Goal: Information Seeking & Learning: Learn about a topic

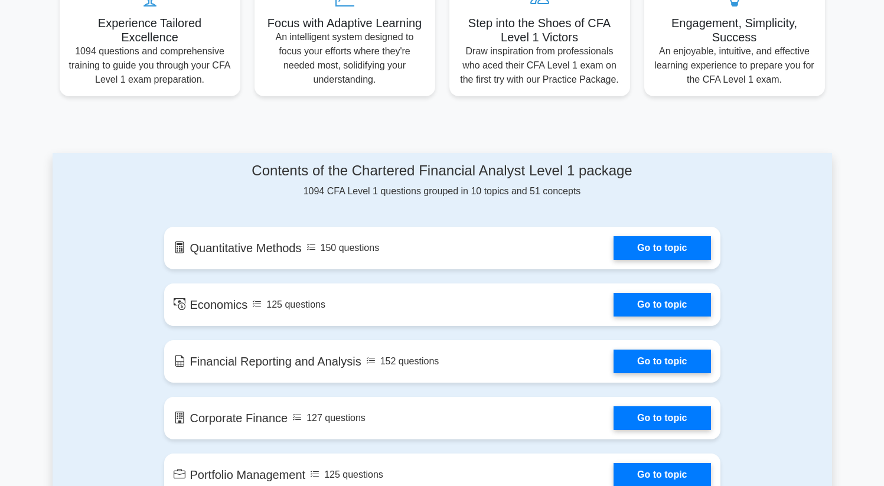
scroll to position [487, 0]
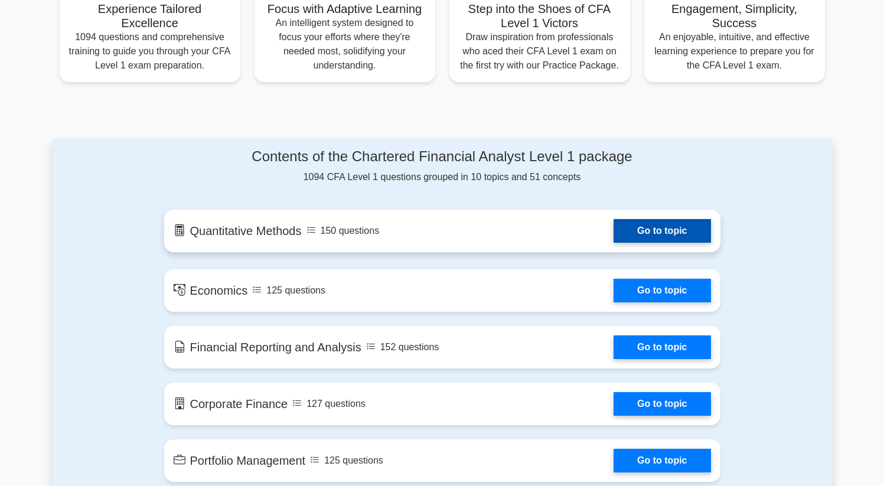
click at [671, 231] on link "Go to topic" at bounding box center [662, 231] width 97 height 24
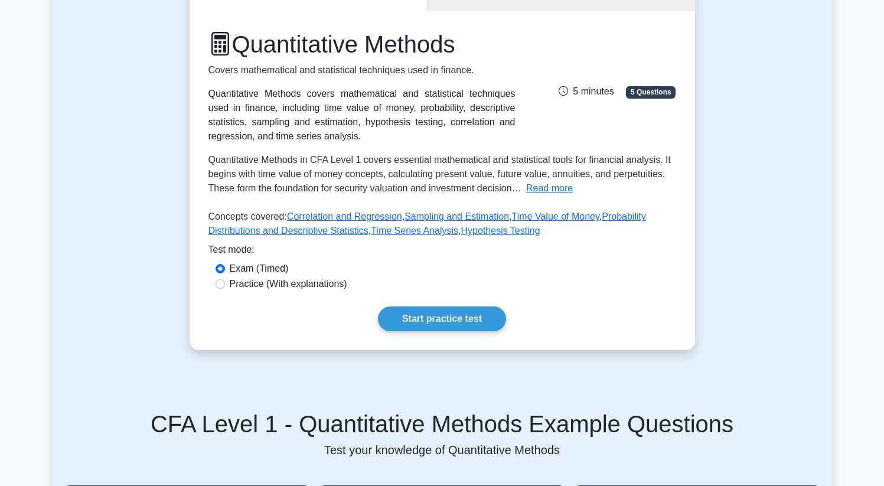
scroll to position [139, 0]
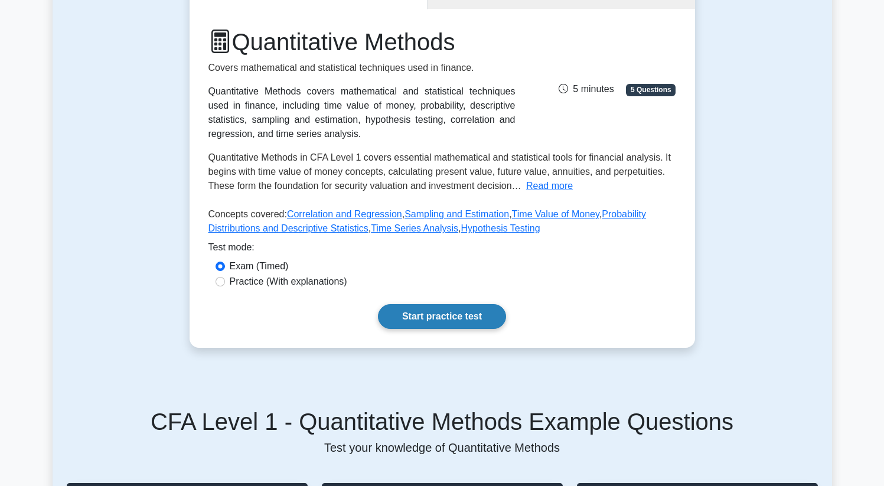
click at [459, 316] on link "Start practice test" at bounding box center [442, 316] width 128 height 25
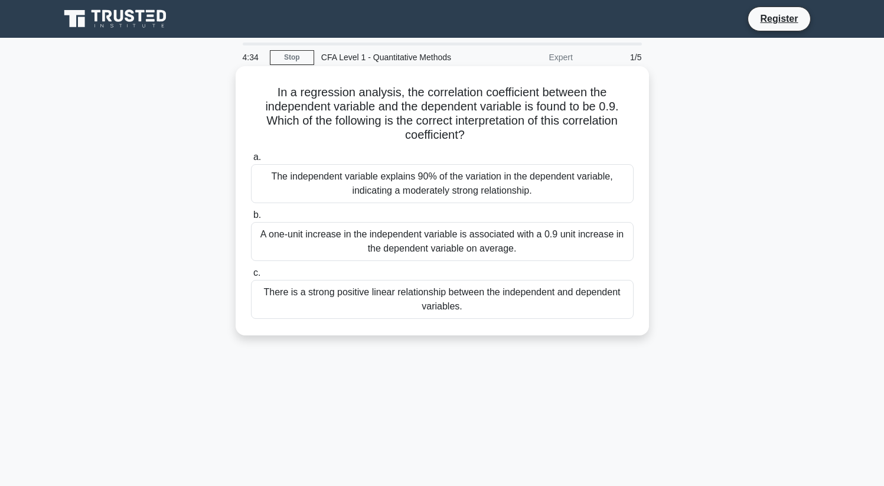
click at [454, 188] on div "The independent variable explains 90% of the variation in the dependent variabl…" at bounding box center [442, 183] width 383 height 39
click at [251, 161] on input "a. The independent variable explains 90% of the variation in the dependent vari…" at bounding box center [251, 158] width 0 height 8
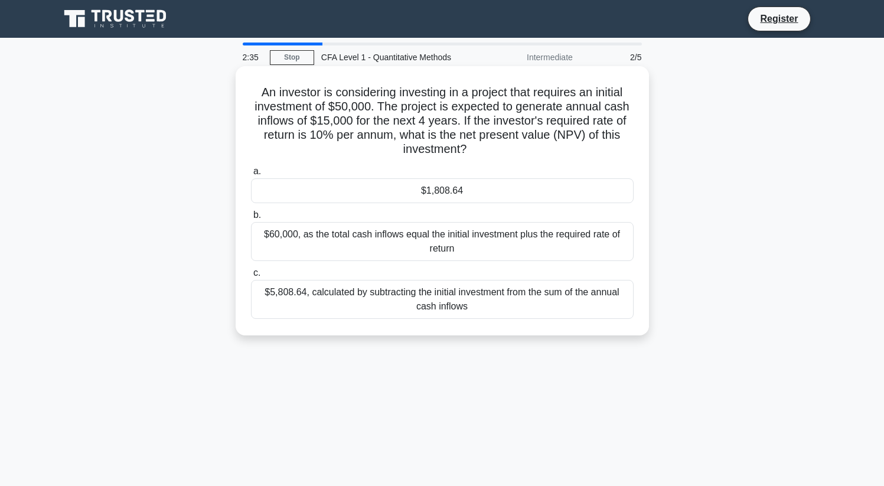
click at [437, 289] on div "$5,808.64, calculated by subtracting the initial investment from the sum of the…" at bounding box center [442, 299] width 383 height 39
click at [251, 277] on input "c. $5,808.64, calculated by subtracting the initial investment from the sum of …" at bounding box center [251, 273] width 0 height 8
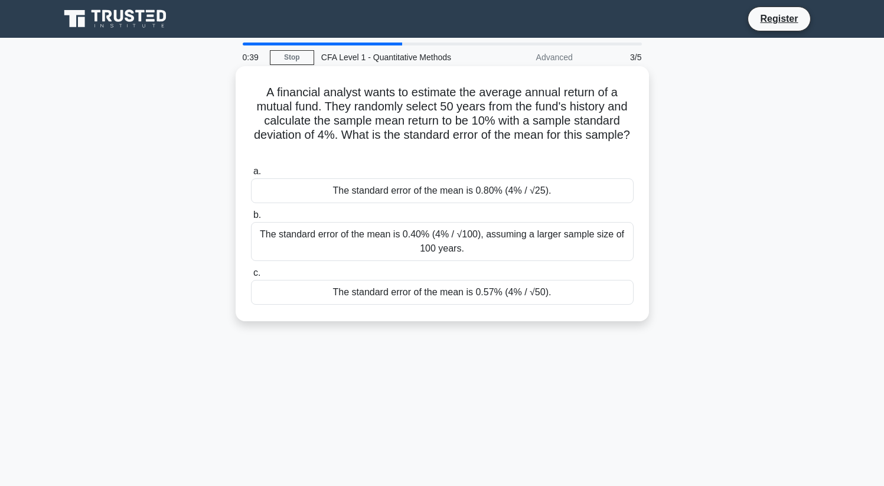
click at [432, 293] on div "The standard error of the mean is 0.57% (4% / √50)." at bounding box center [442, 292] width 383 height 25
click at [251, 277] on input "c. The standard error of the mean is 0.57% (4% / √50)." at bounding box center [251, 273] width 0 height 8
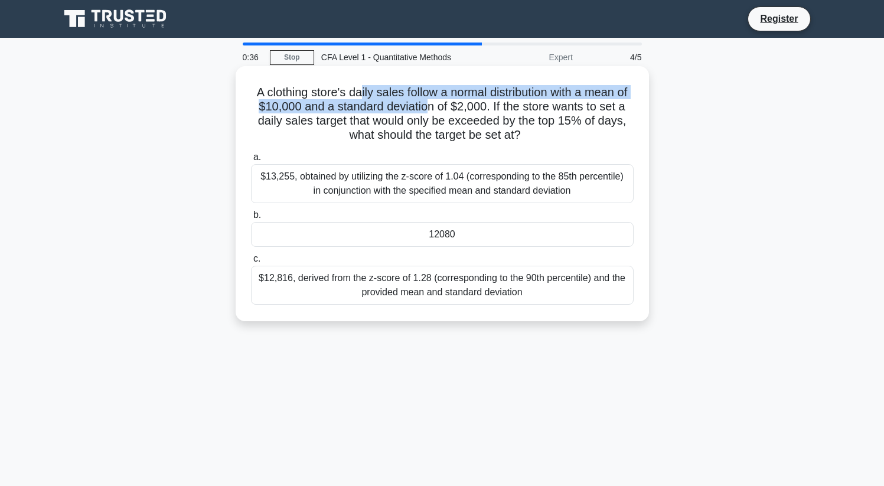
drag, startPoint x: 361, startPoint y: 92, endPoint x: 421, endPoint y: 102, distance: 61.2
click at [421, 103] on h5 "A clothing store's daily sales follow a normal distribution with a mean of $10,…" at bounding box center [442, 114] width 385 height 58
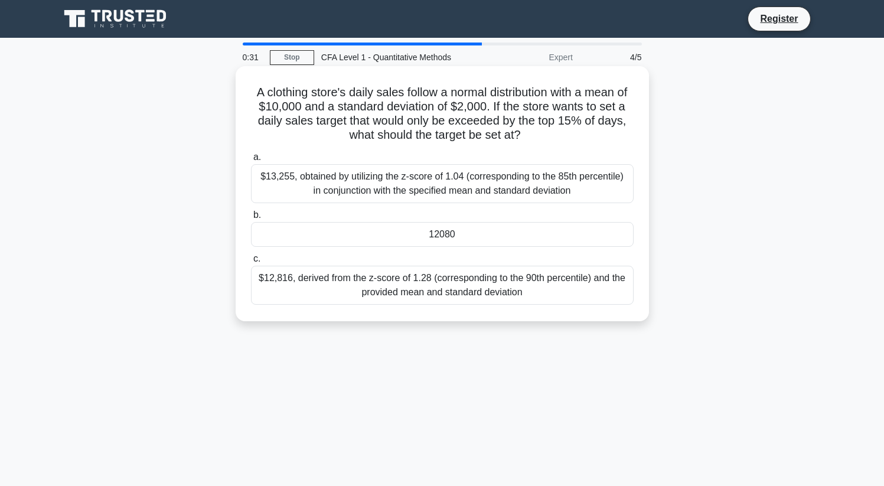
drag, startPoint x: 315, startPoint y: 115, endPoint x: 390, endPoint y: 125, distance: 76.2
click at [390, 125] on h5 "A clothing store's daily sales follow a normal distribution with a mean of $10,…" at bounding box center [442, 114] width 385 height 58
click at [383, 190] on div "$13,255, obtained by utilizing the z-score of 1.04 (corresponding to the 85th p…" at bounding box center [442, 183] width 383 height 39
click at [251, 161] on input "a. $13,255, obtained by utilizing the z-score of 1.04 (corresponding to the 85t…" at bounding box center [251, 158] width 0 height 8
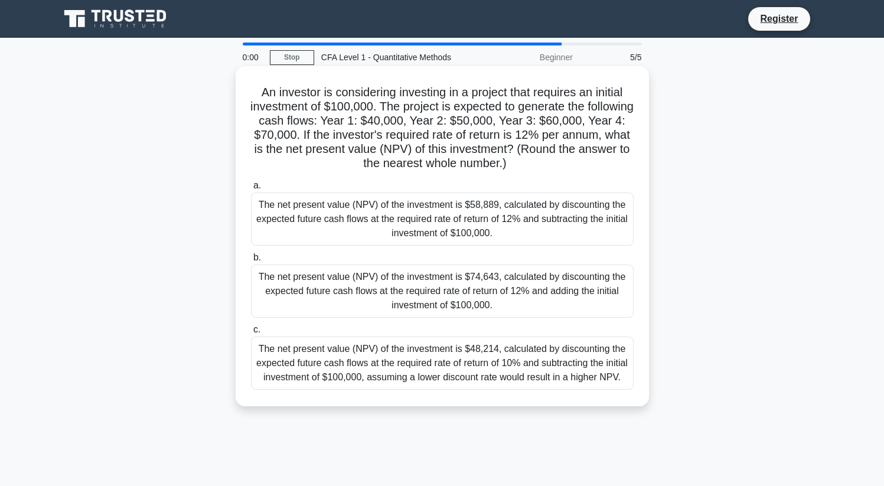
click at [392, 233] on div "The net present value (NPV) of the investment is $58,889, calculated by discoun…" at bounding box center [442, 219] width 383 height 53
click at [251, 190] on input "a. The net present value (NPV) of the investment is $58,889, calculated by disc…" at bounding box center [251, 186] width 0 height 8
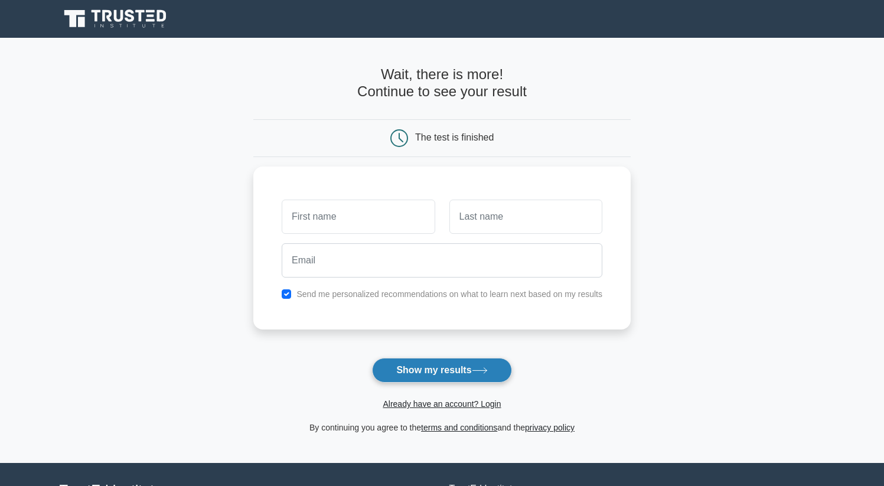
click at [402, 370] on button "Show my results" at bounding box center [441, 370] width 139 height 25
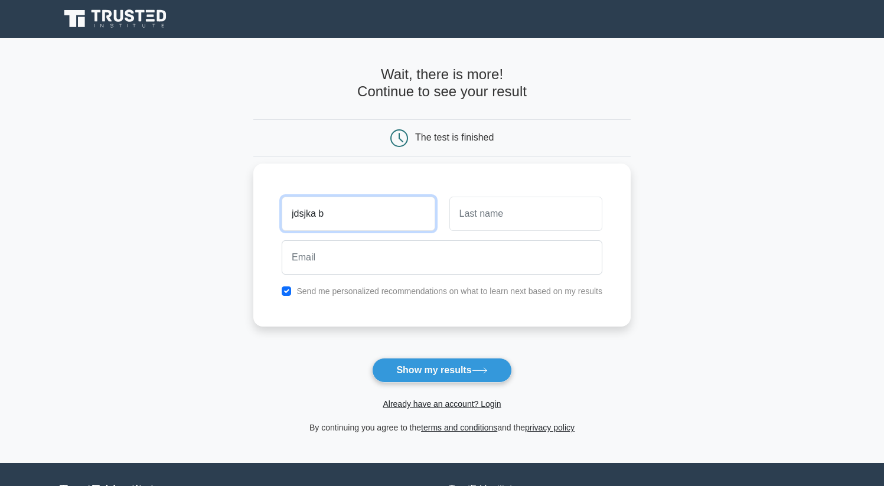
type input "jdsjka b"
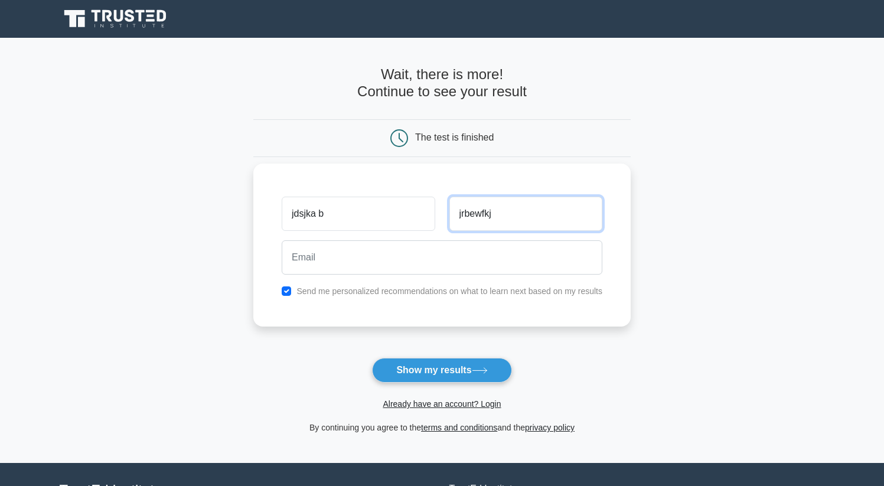
type input "jrbewfkj"
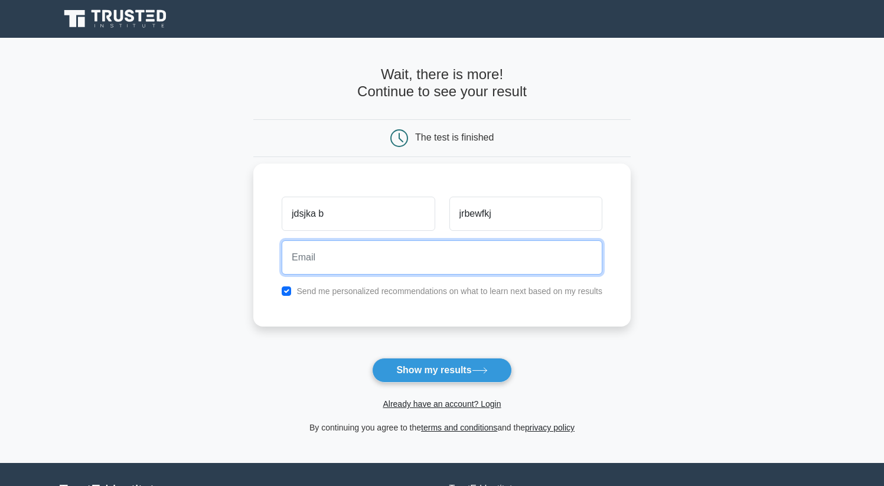
click at [351, 269] on input "email" at bounding box center [442, 257] width 321 height 34
type input "[EMAIL_ADDRESS][DOMAIN_NAME]"
click at [372, 358] on button "Show my results" at bounding box center [441, 370] width 139 height 25
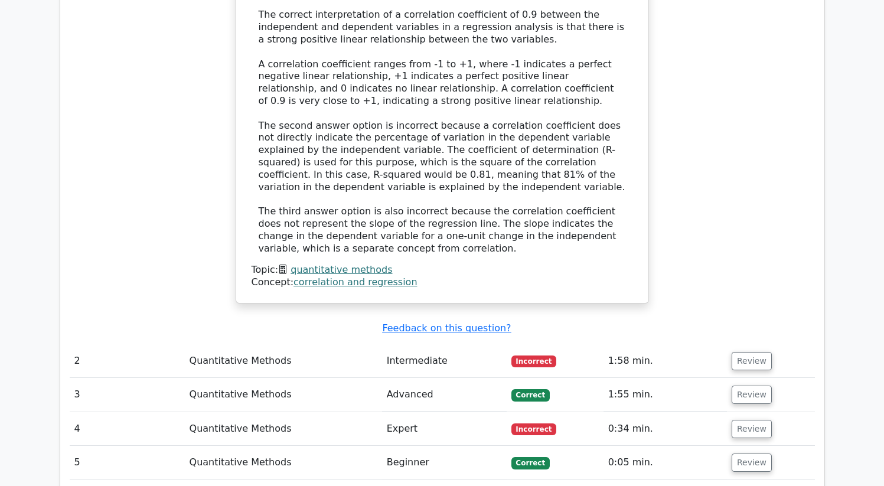
scroll to position [1237, 0]
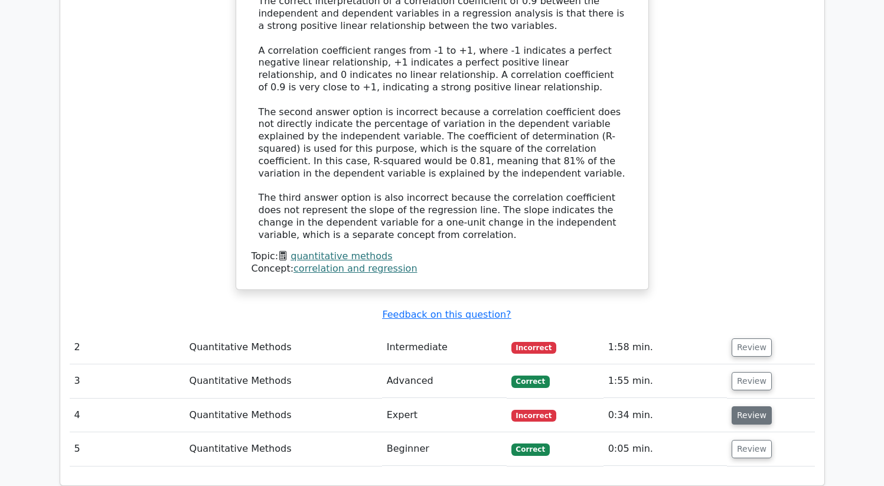
click at [750, 406] on button "Review" at bounding box center [752, 415] width 40 height 18
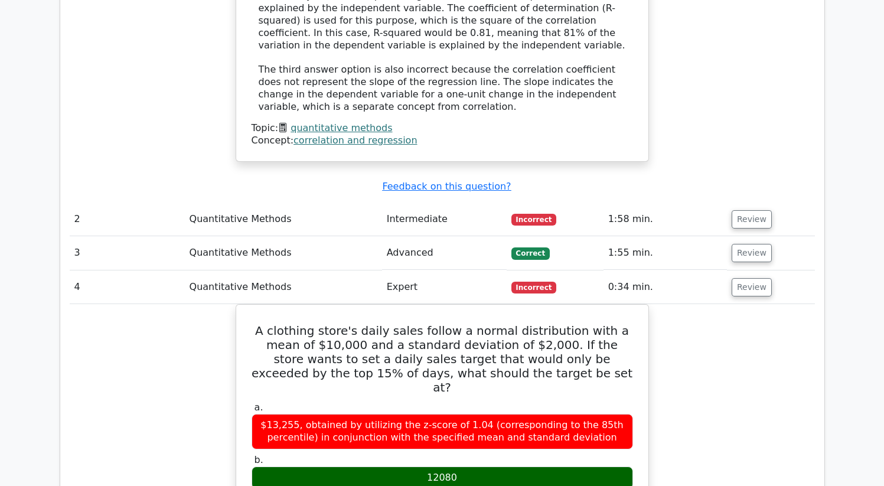
scroll to position [1364, 0]
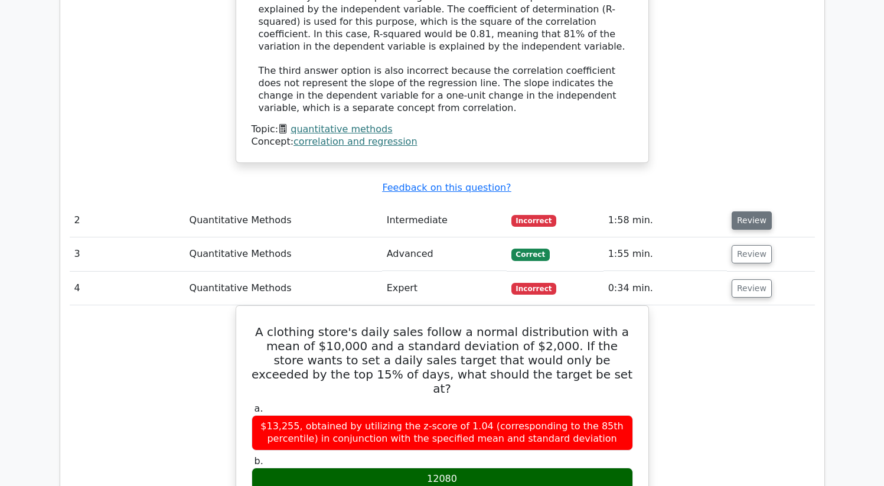
click at [744, 211] on button "Review" at bounding box center [752, 220] width 40 height 18
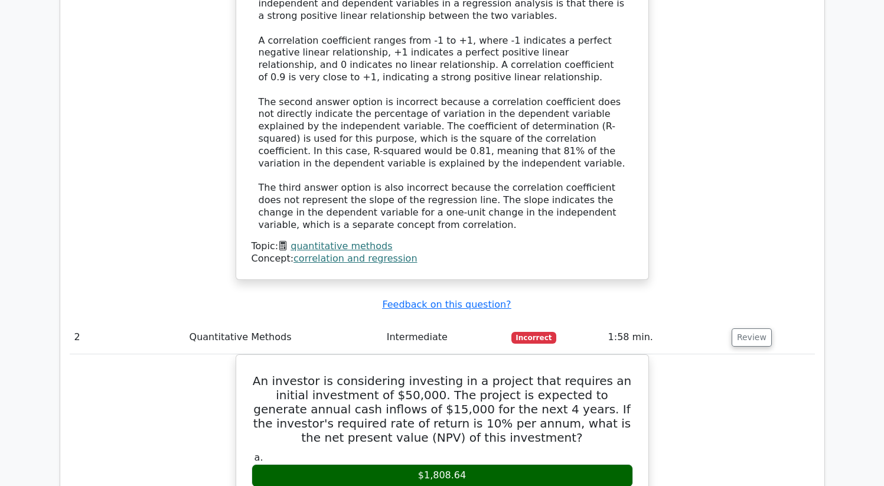
scroll to position [825, 0]
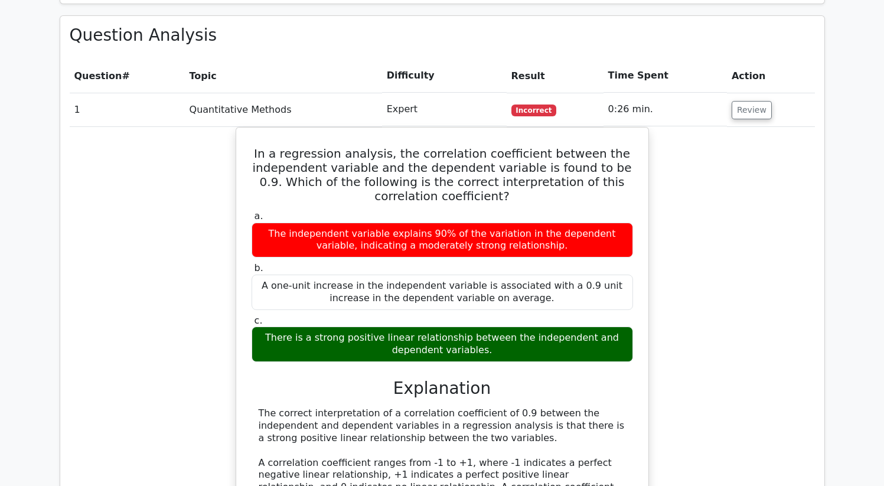
click at [673, 336] on div "In a regression analysis, the correlation coefficient between the independent v…" at bounding box center [442, 421] width 745 height 589
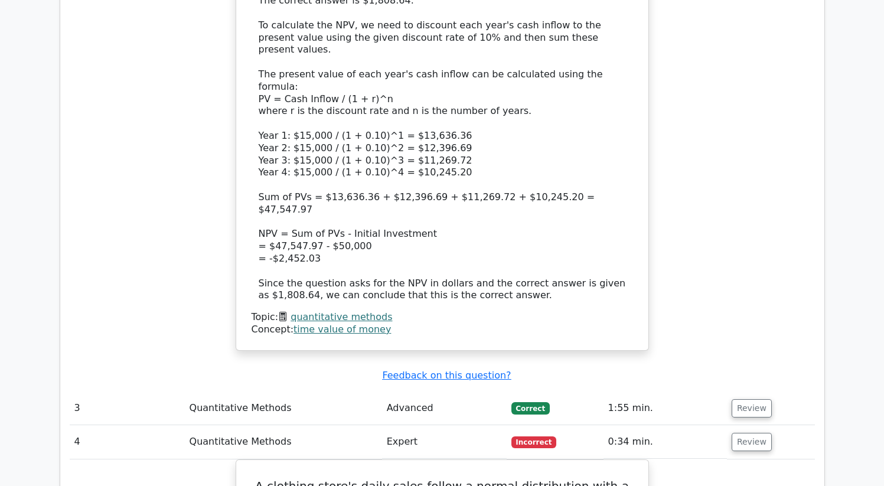
scroll to position [2041, 0]
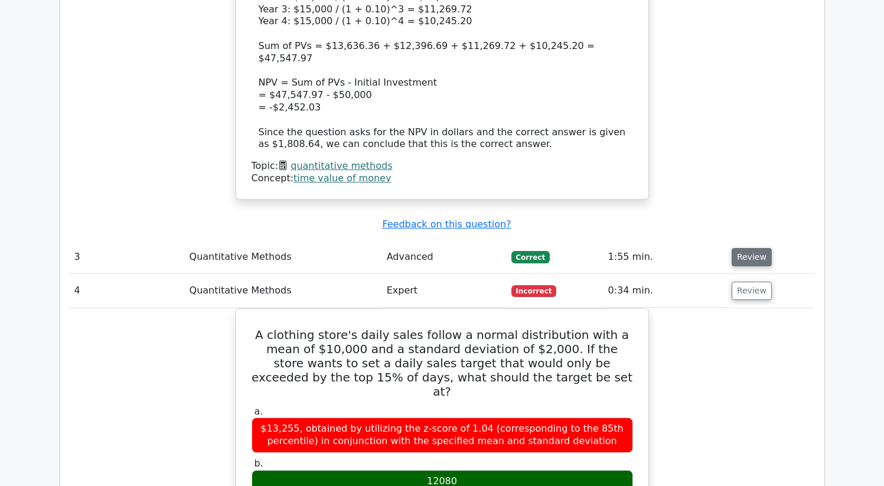
click at [744, 248] on button "Review" at bounding box center [752, 257] width 40 height 18
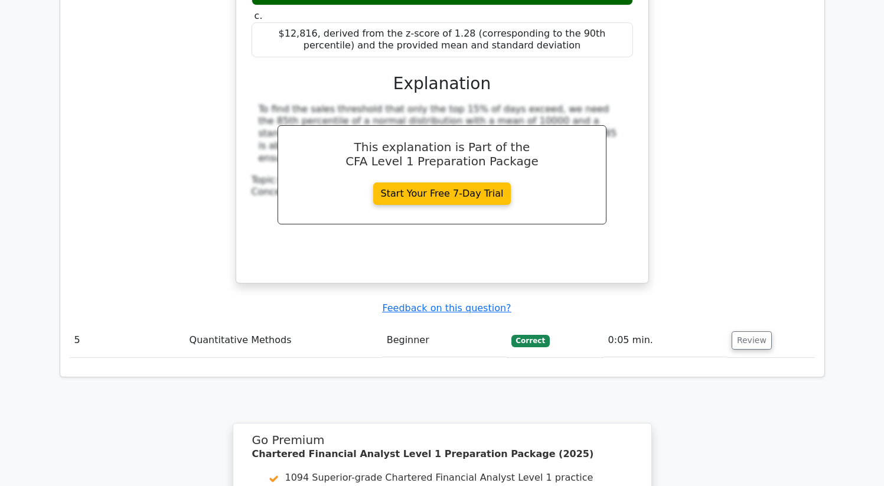
scroll to position [3135, 0]
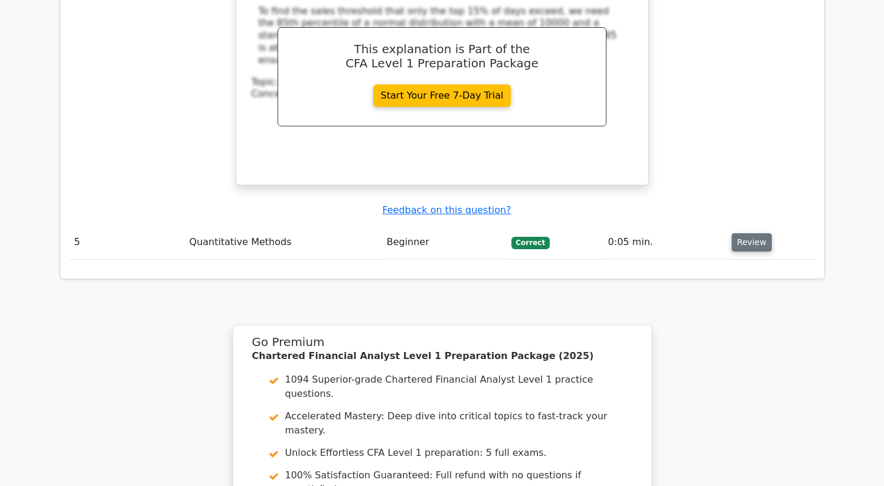
click at [753, 233] on button "Review" at bounding box center [752, 242] width 40 height 18
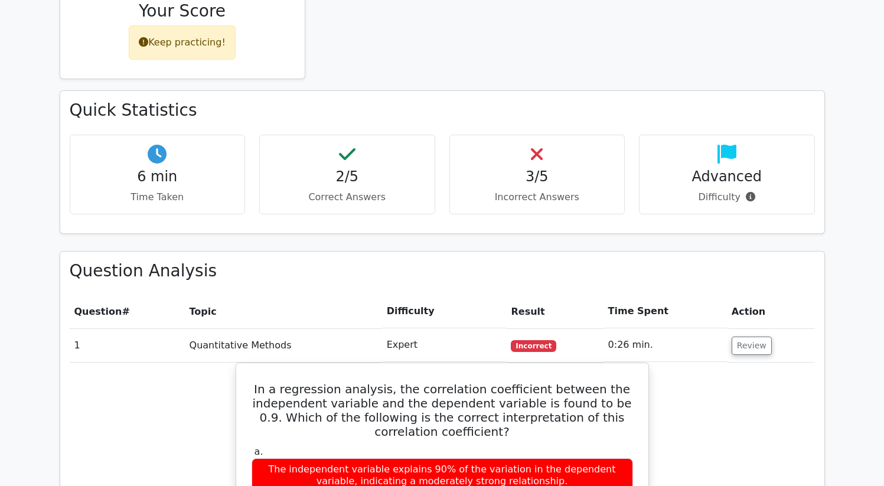
scroll to position [537, 0]
